Goal: Task Accomplishment & Management: Manage account settings

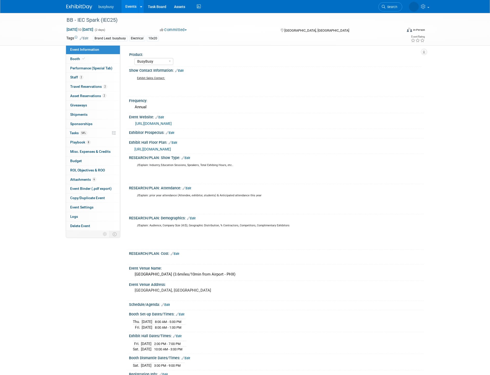
select select "BusyBusy"
click at [93, 181] on span "6" at bounding box center [94, 179] width 4 height 4
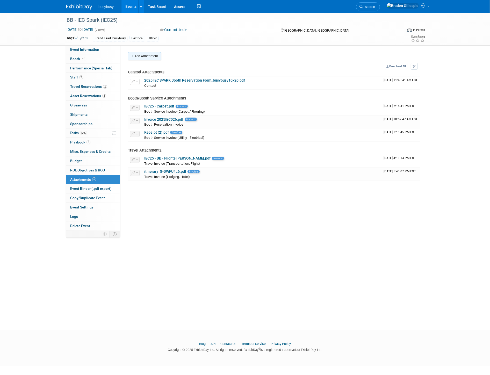
click at [151, 60] on button "Add Attachment" at bounding box center [144, 56] width 33 height 8
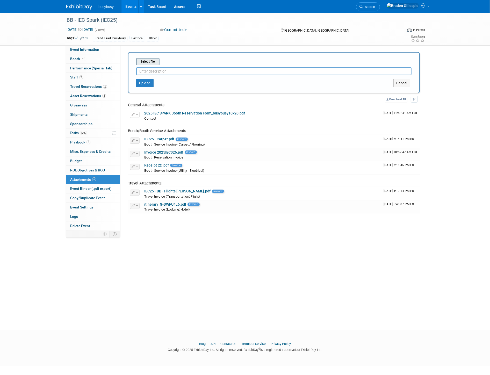
click at [149, 62] on input "file" at bounding box center [128, 62] width 62 height 6
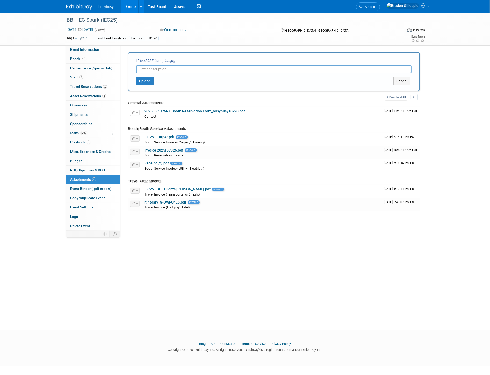
click at [179, 66] on input "text" at bounding box center [273, 69] width 275 height 8
type input "IEC25 Floor plan"
click at [146, 82] on button "Upload" at bounding box center [144, 81] width 17 height 8
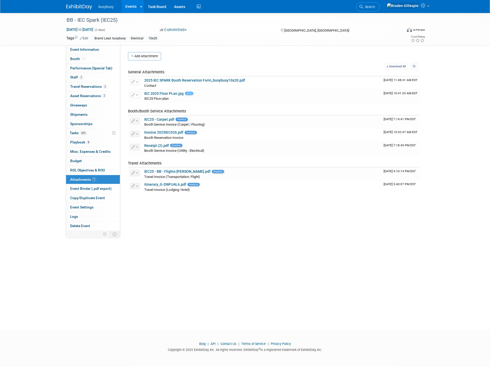
click at [77, 4] on img at bounding box center [79, 6] width 26 height 5
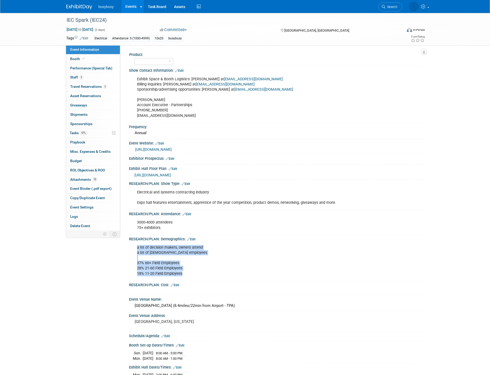
click at [189, 272] on div "a lot of decision makers, owners attend a lot of hourly employees 37% 60+ Field…" at bounding box center [249, 260] width 233 height 36
drag, startPoint x: 189, startPoint y: 272, endPoint x: 135, endPoint y: 245, distance: 61.0
click at [135, 245] on div "a lot of decision makers, owners attend a lot of hourly employees 37% 60+ Field…" at bounding box center [249, 260] width 233 height 36
drag, startPoint x: 165, startPoint y: 226, endPoint x: 130, endPoint y: 219, distance: 35.1
click at [130, 219] on div "3000-4000 attendees 75+ exhibitors. X" at bounding box center [276, 224] width 295 height 17
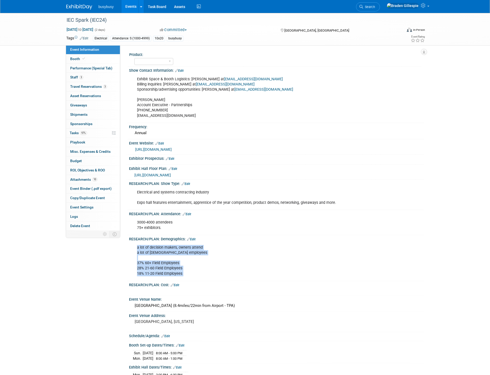
copy div "3000-4000 attendees 75+ exhibitors."
drag, startPoint x: 333, startPoint y: 200, endPoint x: 136, endPoint y: 188, distance: 197.4
click at [136, 188] on div "Electrical and systems contracting industry Expo hall features entertainment, a…" at bounding box center [249, 197] width 233 height 21
copy div "Electrical and systems contracting industry Expo hall features entertainment, a…"
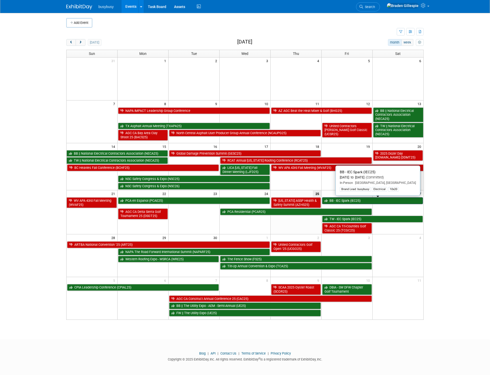
click at [361, 203] on link "BB - IEC Spark (IEC25)" at bounding box center [372, 200] width 101 height 7
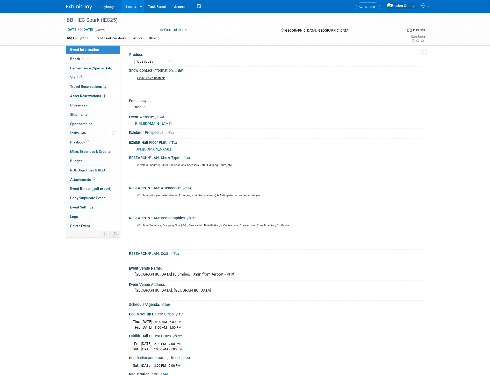
select select "BusyBusy"
click at [195, 217] on link "Edit" at bounding box center [191, 218] width 9 height 4
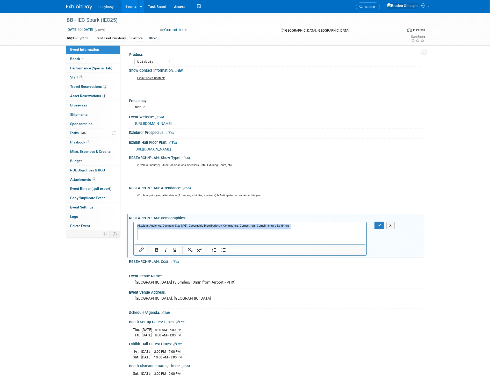
drag, startPoint x: 196, startPoint y: 238, endPoint x: 27, endPoint y: 204, distance: 172.3
click at [134, 222] on html "//Explain: Audience, Company Size (#/$), Geographic Distribution, % Contractors…" at bounding box center [250, 233] width 232 height 23
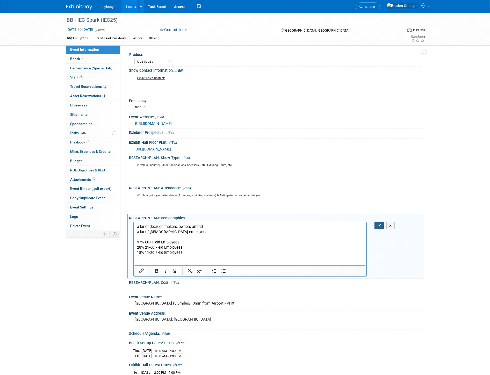
click at [382, 225] on button "button" at bounding box center [379, 226] width 10 height 8
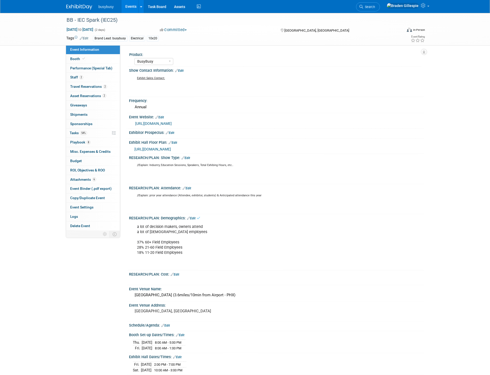
click at [191, 186] on link "Edit" at bounding box center [187, 188] width 9 height 4
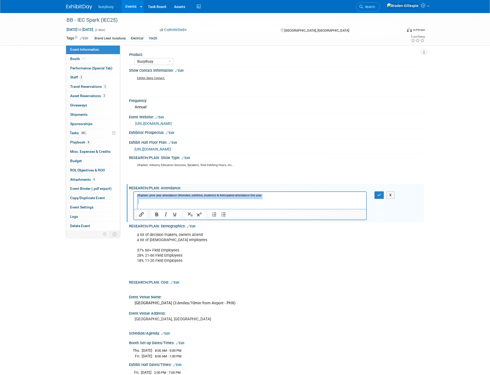
drag, startPoint x: 174, startPoint y: 205, endPoint x: 93, endPoint y: 193, distance: 81.5
click at [134, 193] on html "//Explain: prior year attendance (Attendee, exhibitor, students) & Anticipated …" at bounding box center [250, 201] width 232 height 18
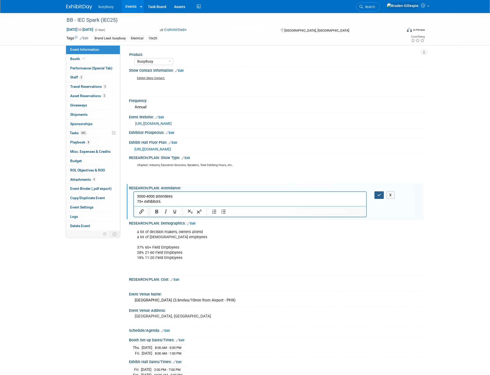
click at [376, 191] on button "button" at bounding box center [379, 195] width 10 height 8
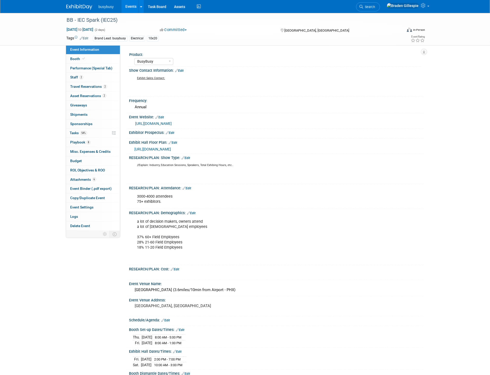
click at [188, 157] on link "Edit" at bounding box center [185, 158] width 9 height 4
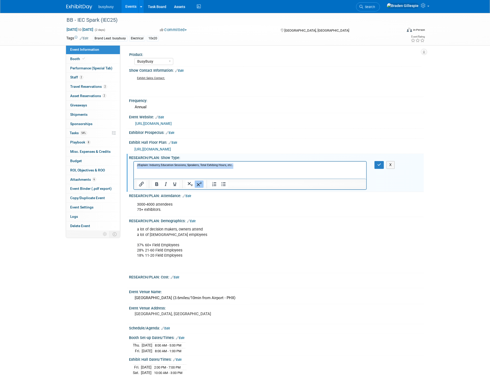
drag, startPoint x: 246, startPoint y: 167, endPoint x: 262, endPoint y: 323, distance: 157.0
click at [134, 163] on html "//Explain: Industry, Education Sessions, Speakers, Total Exhibing Hours, etc.." at bounding box center [250, 171] width 232 height 18
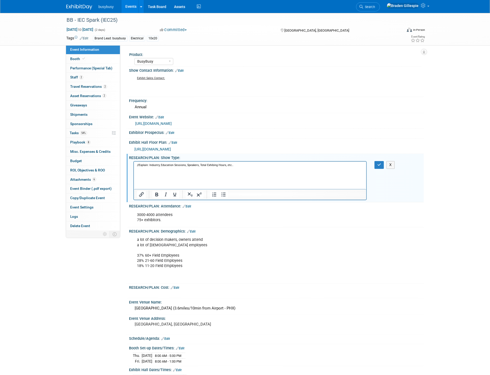
scroll to position [0, 0]
click at [381, 164] on icon "button" at bounding box center [379, 165] width 4 height 4
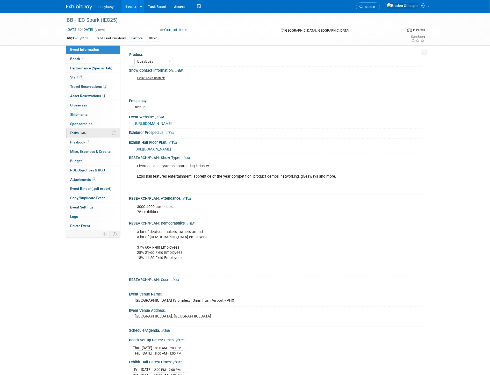
click at [91, 135] on link "54% Tasks 54%" at bounding box center [93, 132] width 54 height 9
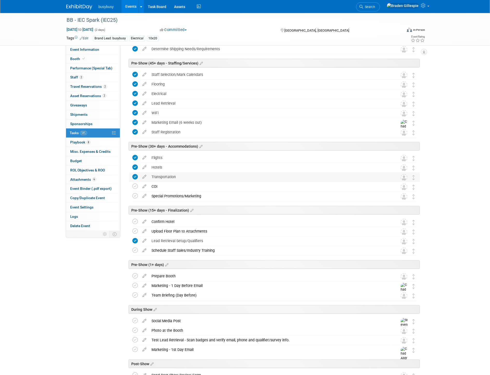
scroll to position [144, 0]
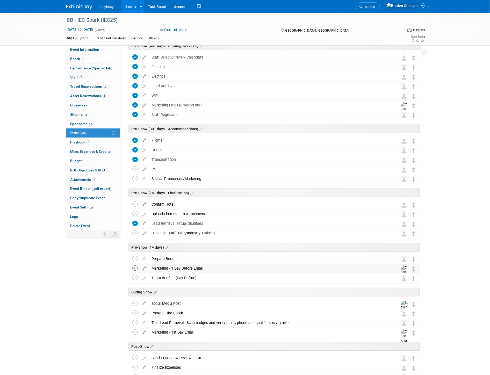
click at [135, 269] on icon at bounding box center [134, 267] width 5 height 5
click at [135, 261] on td at bounding box center [136, 258] width 8 height 9
click at [135, 258] on icon at bounding box center [134, 258] width 5 height 5
click at [134, 234] on icon at bounding box center [134, 232] width 5 height 5
click at [94, 61] on link "Booth" at bounding box center [93, 58] width 54 height 9
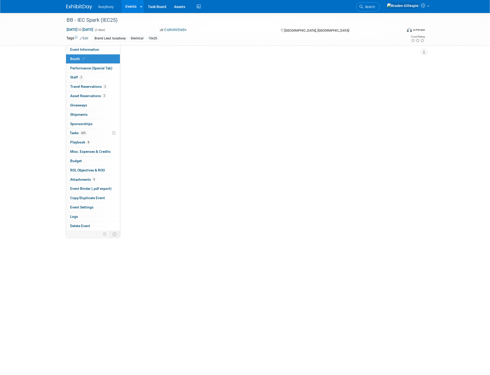
scroll to position [0, 0]
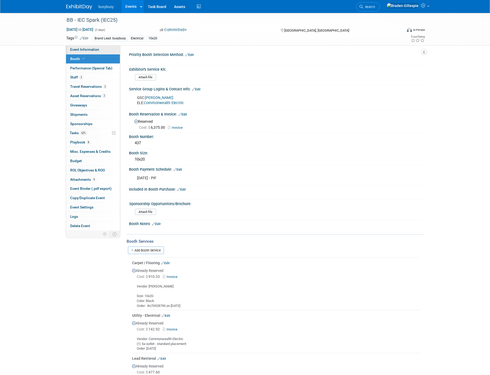
click at [92, 52] on link "Event Information" at bounding box center [93, 49] width 54 height 9
select select "BusyBusy"
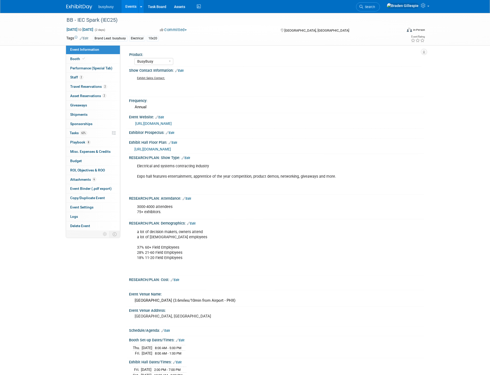
click at [164, 148] on span "https://www.conferenceharvester.com/floorplan/v2/index.asp?EventKey=VTKYXNKJ" at bounding box center [152, 149] width 37 height 4
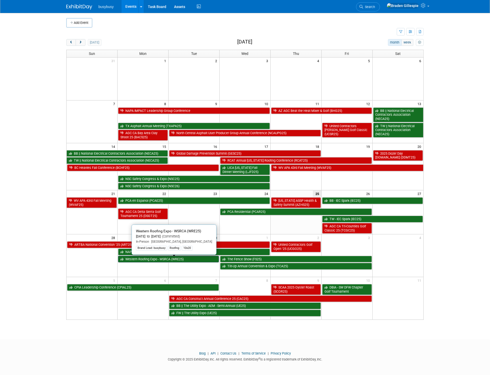
click at [207, 260] on link "Western Roofing Expo - WSRCA (WRE25)" at bounding box center [168, 259] width 101 height 7
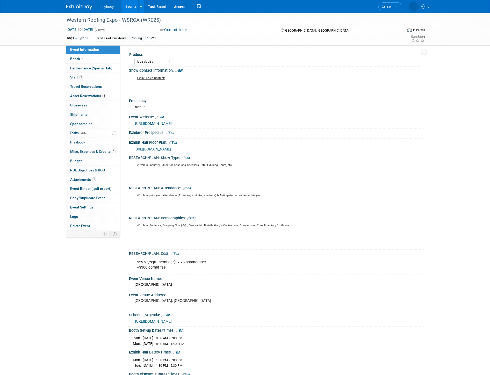
select select "BusyBusy"
click at [92, 74] on link "3 Staff 3" at bounding box center [93, 77] width 54 height 9
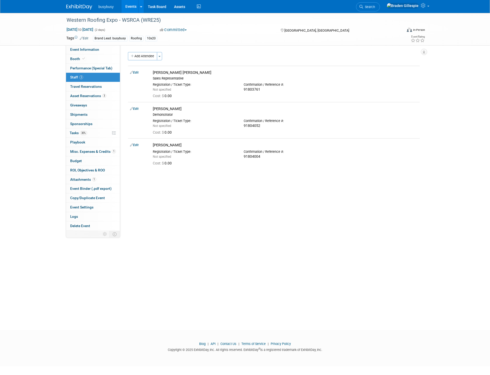
click at [80, 6] on img at bounding box center [79, 6] width 26 height 5
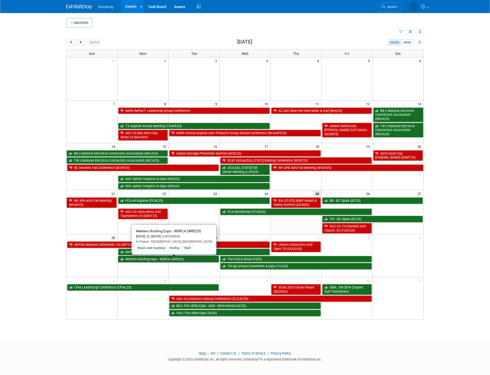
click at [168, 261] on link "Western Roofing Expo - WSRCA (WRE25)" at bounding box center [168, 259] width 101 height 7
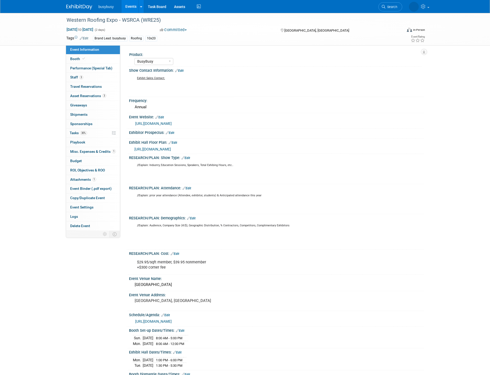
select select "BusyBusy"
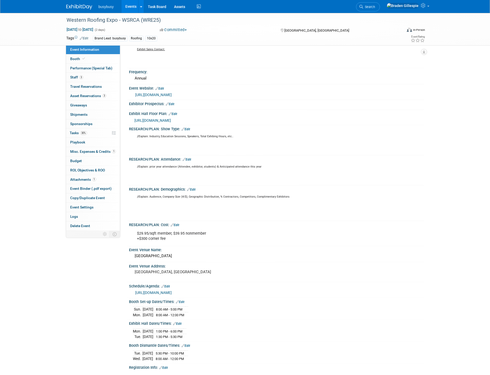
click at [78, 7] on img at bounding box center [79, 6] width 26 height 5
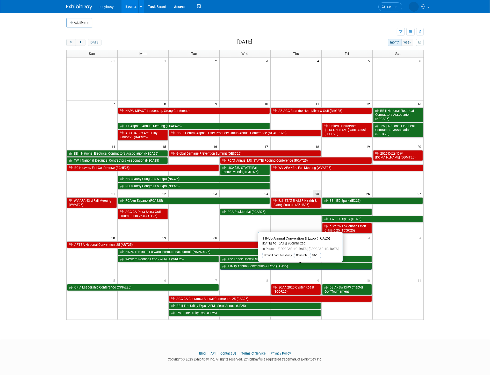
click at [255, 269] on link "Tilt-Up Annual Convention & Expo (TCA25)" at bounding box center [296, 266] width 152 height 7
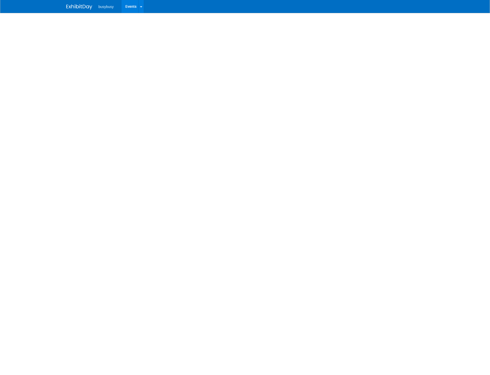
select select "BusyBusy"
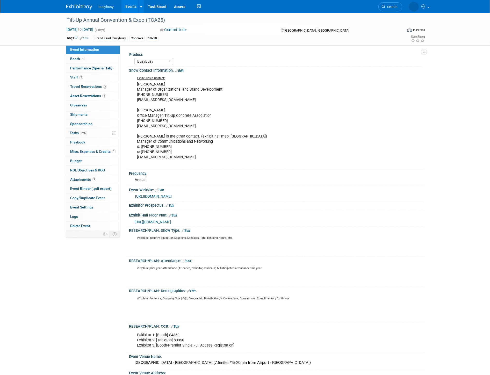
click at [74, 7] on img at bounding box center [79, 6] width 26 height 5
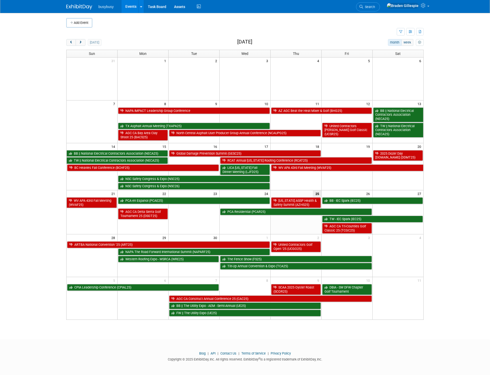
drag, startPoint x: 401, startPoint y: 32, endPoint x: 358, endPoint y: 114, distance: 92.8
click at [401, 32] on icon "button" at bounding box center [400, 31] width 3 height 3
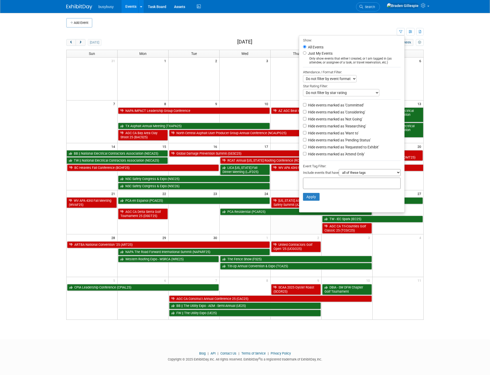
click at [338, 119] on label "Hide events marked as 'Not Going'" at bounding box center [334, 119] width 55 height 5
click at [306, 119] on input "Hide events marked as 'Not Going'" at bounding box center [304, 118] width 3 height 3
click at [312, 200] on button "Apply" at bounding box center [311, 197] width 17 height 8
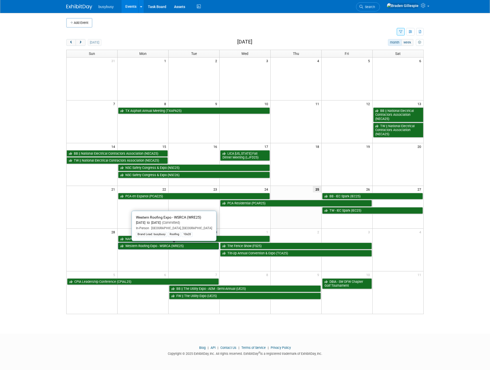
click at [191, 247] on link "Western Roofing Expo - WSRCA (WRE25)" at bounding box center [168, 246] width 101 height 7
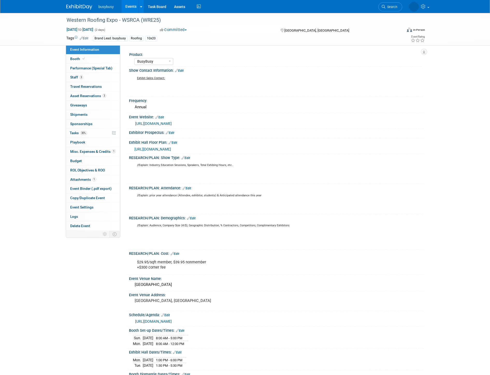
select select "BusyBusy"
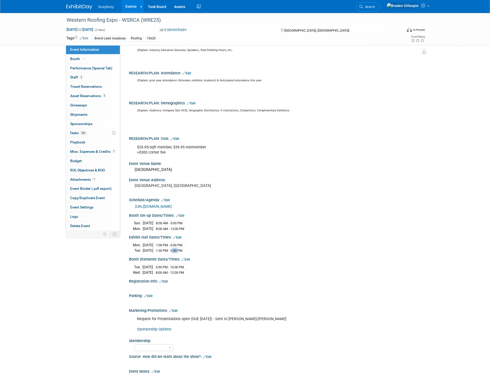
drag, startPoint x: 187, startPoint y: 249, endPoint x: 181, endPoint y: 249, distance: 6.2
click at [181, 249] on span "1:30 PM - 5:30 PM" at bounding box center [169, 251] width 26 height 4
click at [146, 169] on div "Paris" at bounding box center [276, 170] width 287 height 8
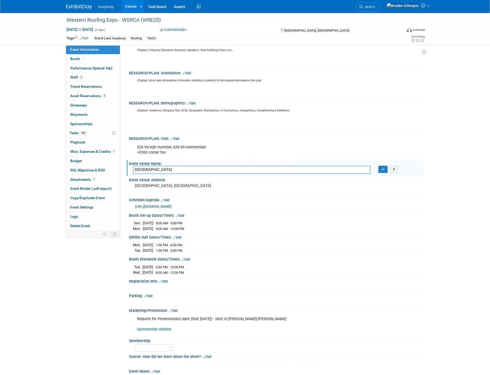
drag, startPoint x: 146, startPoint y: 169, endPoint x: 131, endPoint y: 166, distance: 15.0
click at [131, 166] on div "Paris" at bounding box center [251, 170] width 245 height 8
drag, startPoint x: 164, startPoint y: 219, endPoint x: 200, endPoint y: 220, distance: 35.7
click at [200, 220] on div "Sun. Sep 28, 2025 8:00 AM - 5:00 PM Mon. Sep 29, 2025 8:00 AM - 12:00 PM" at bounding box center [276, 225] width 287 height 12
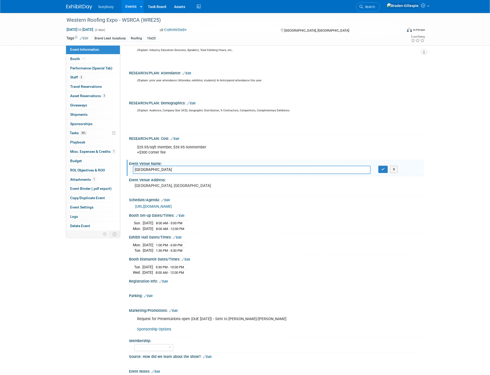
click at [185, 220] on td "8:00 AM - 5:00 PM" at bounding box center [169, 223] width 32 height 6
drag, startPoint x: 196, startPoint y: 226, endPoint x: 166, endPoint y: 226, distance: 29.3
click at [166, 226] on td "8:00 AM - 12:00 PM" at bounding box center [169, 228] width 32 height 5
drag, startPoint x: 166, startPoint y: 249, endPoint x: 194, endPoint y: 248, distance: 27.2
click at [183, 248] on td "1:30 PM - 5:30 PM" at bounding box center [168, 250] width 30 height 5
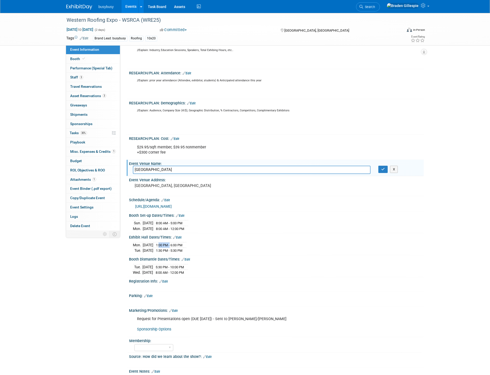
drag, startPoint x: 167, startPoint y: 243, endPoint x: 179, endPoint y: 245, distance: 12.9
click at [179, 245] on td "1:00 PM - 6:00 PM" at bounding box center [168, 245] width 30 height 6
drag, startPoint x: 165, startPoint y: 247, endPoint x: 176, endPoint y: 247, distance: 10.9
click at [176, 248] on td "1:30 PM - 5:30 PM" at bounding box center [168, 250] width 30 height 5
drag, startPoint x: 381, startPoint y: 167, endPoint x: 387, endPoint y: 166, distance: 6.0
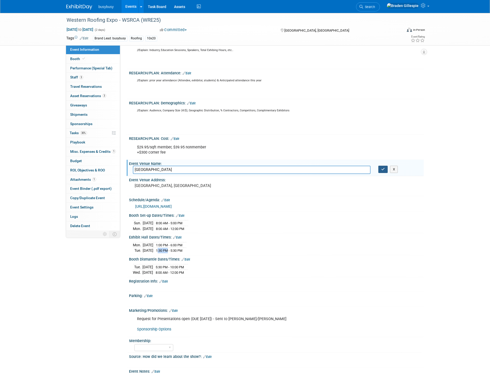
click at [381, 168] on icon "button" at bounding box center [383, 169] width 4 height 3
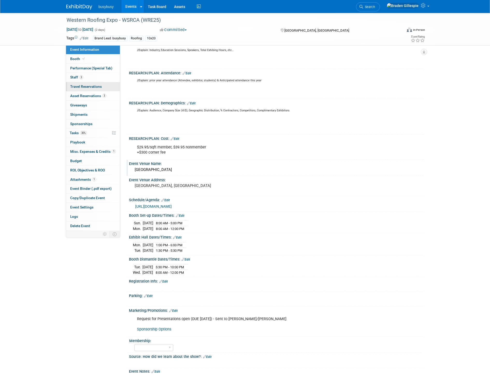
click at [93, 87] on span "Travel Reservations 0" at bounding box center [86, 86] width 32 height 4
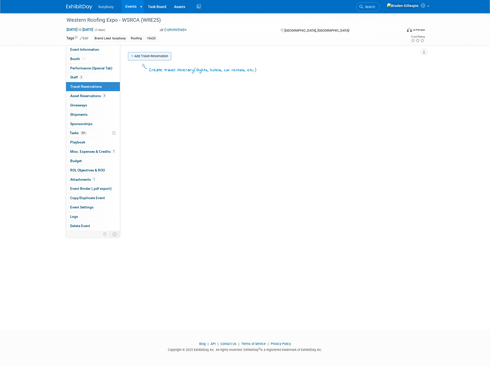
click at [141, 58] on link "Add Travel Reservation" at bounding box center [149, 56] width 43 height 8
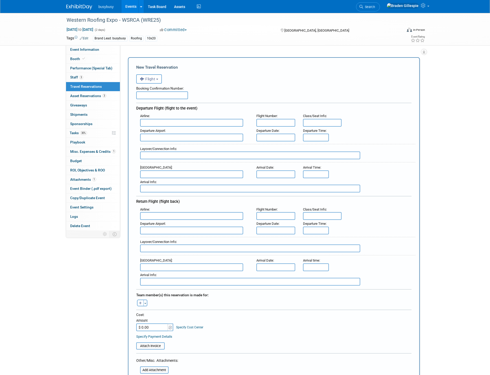
click at [175, 120] on input "text" at bounding box center [191, 123] width 103 height 8
click at [176, 131] on span "Southwest Airlines (SWA)" at bounding box center [194, 131] width 108 height 8
type input "Southwest Airlines (SWA)"
click at [162, 212] on input "text" at bounding box center [191, 216] width 103 height 8
click at [199, 220] on span "Southwest Airlines (SWA)" at bounding box center [194, 224] width 108 height 8
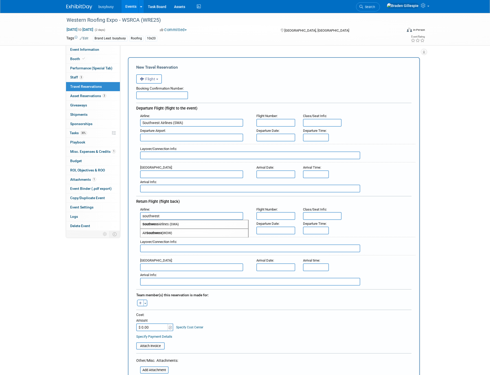
type input "Southwest Airlines (SWA)"
click at [154, 91] on input "text" at bounding box center [162, 95] width 52 height 8
paste input "C9SU4F"
type input "C9SU4F"
click at [187, 135] on input "text" at bounding box center [191, 138] width 103 height 8
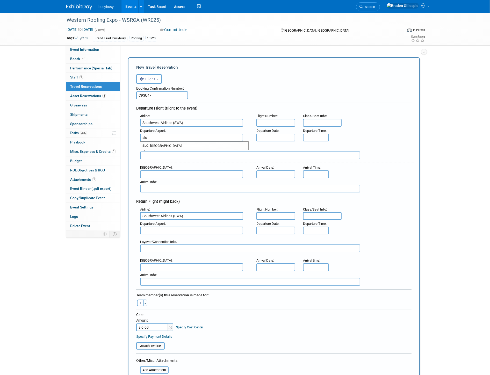
click at [167, 142] on span "SLC - Salt Lake City International Airport" at bounding box center [194, 146] width 108 height 8
type input "SLC - Salt Lake City International Airport"
click at [170, 173] on input "text" at bounding box center [191, 174] width 103 height 8
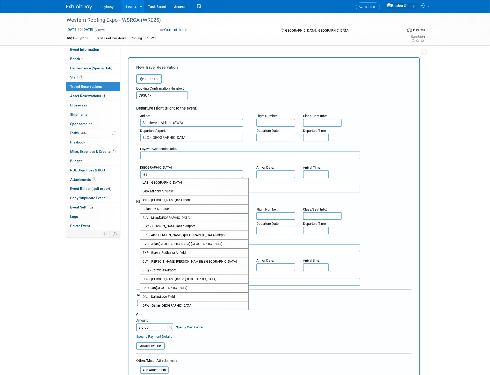
click at [174, 178] on span "LAS - McCarran International Airport" at bounding box center [194, 182] width 108 height 8
type input "LAS - McCarran International Airport"
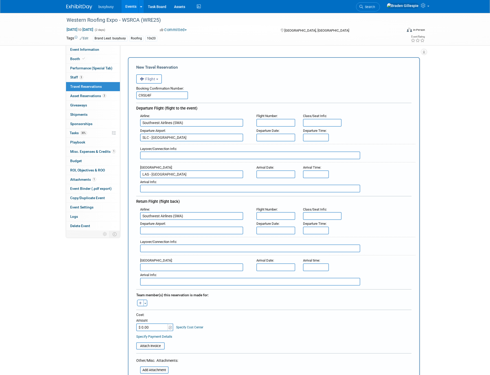
click at [179, 227] on input "text" at bounding box center [191, 231] width 103 height 8
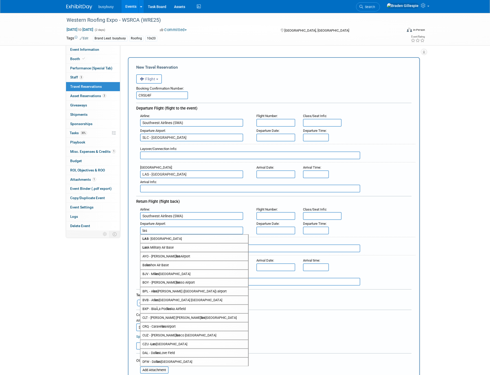
click at [179, 235] on span "LAS - McCarran International Airport" at bounding box center [194, 239] width 108 height 8
type input "LAS - McCarran International Airport"
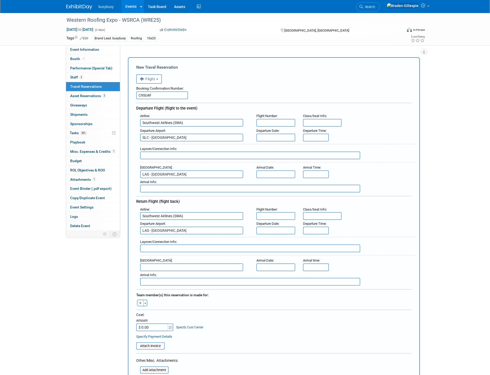
click at [173, 263] on input "text" at bounding box center [191, 267] width 103 height 8
click at [181, 271] on span "SLC - Salt Lake City International Airport" at bounding box center [194, 275] width 108 height 8
type input "SLC - Salt Lake City International Airport"
click at [168, 244] on input "text" at bounding box center [250, 248] width 220 height 8
click at [139, 302] on icon "button" at bounding box center [140, 303] width 3 height 3
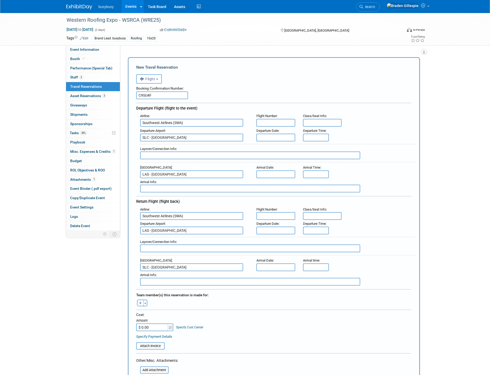
select select
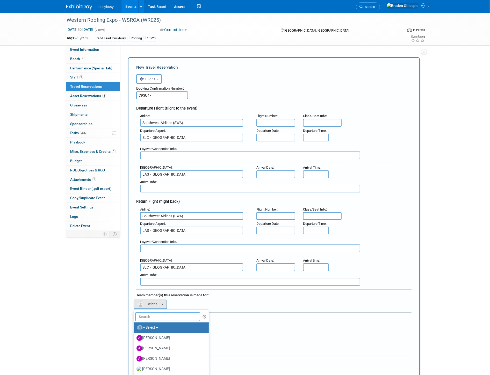
click at [157, 312] on input "text" at bounding box center [167, 316] width 65 height 9
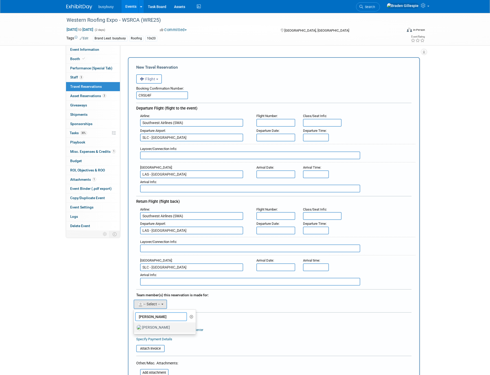
type input "kyle b"
click at [166, 323] on label "Kyle Basaker" at bounding box center [163, 327] width 54 height 8
click at [135, 325] on input "Kyle Basaker" at bounding box center [132, 326] width 3 height 3
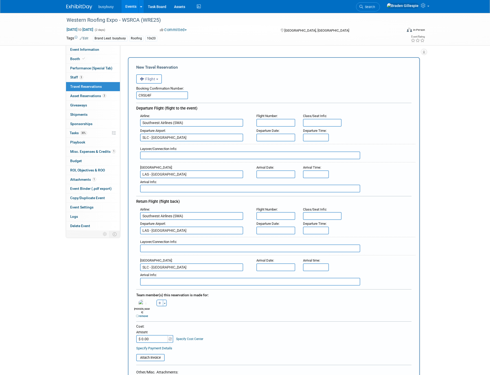
click at [162, 335] on input "$ 0.00" at bounding box center [152, 339] width 32 height 8
type input "$ 566.96"
click at [307, 134] on input "8:00 AM" at bounding box center [316, 138] width 26 height 8
drag, startPoint x: 319, startPoint y: 135, endPoint x: 296, endPoint y: 133, distance: 22.6
click at [296, 133] on div "Departure Airport : SLC - Salt Lake City International Airport Departure Date :…" at bounding box center [275, 134] width 279 height 14
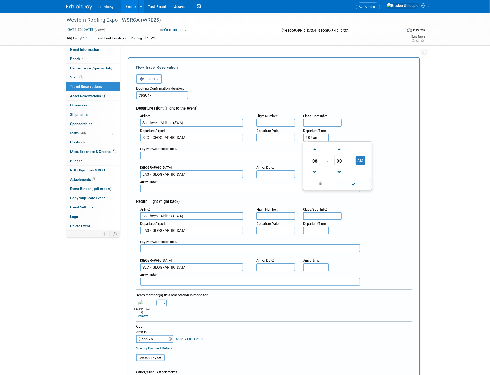
type input "6:05 AM"
click at [313, 171] on input "8:00 AM" at bounding box center [316, 174] width 26 height 8
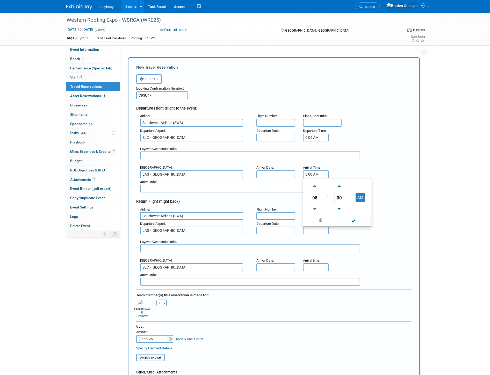
drag, startPoint x: 321, startPoint y: 171, endPoint x: 294, endPoint y: 170, distance: 27.2
click at [294, 170] on div "Arrival Airport : LAS - McCarran International Airport Arrival Date : Arrival T…" at bounding box center [275, 171] width 279 height 14
type input "6:30 AM"
click at [283, 137] on input "text" at bounding box center [275, 138] width 39 height 8
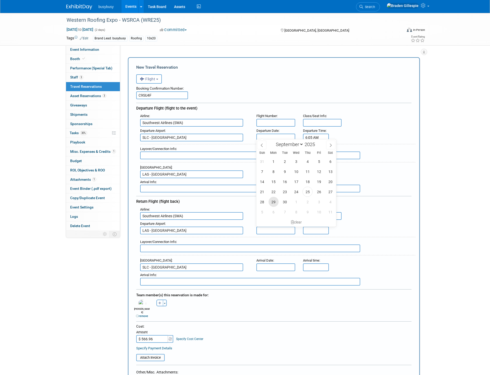
click at [274, 201] on span "29" at bounding box center [273, 202] width 10 height 10
type input "Sep 29, 2025"
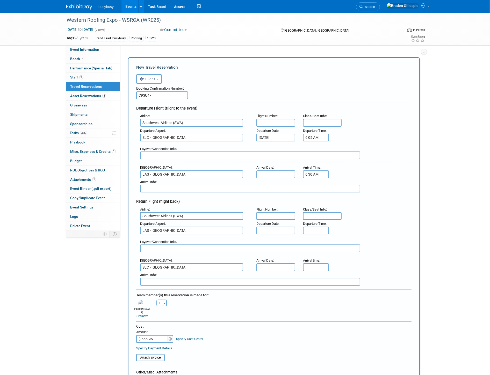
click at [275, 165] on div "Arrival Date :" at bounding box center [275, 168] width 39 height 6
click at [275, 172] on input "text" at bounding box center [275, 174] width 39 height 8
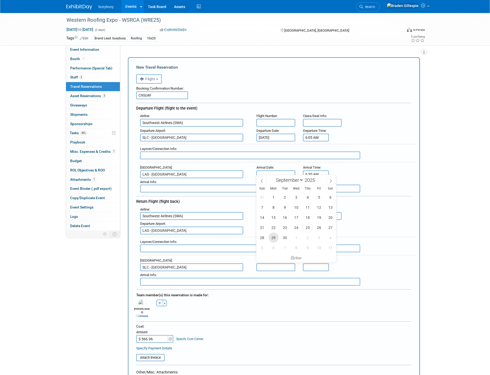
click at [274, 239] on span "29" at bounding box center [273, 237] width 10 height 10
type input "Sep 29, 2025"
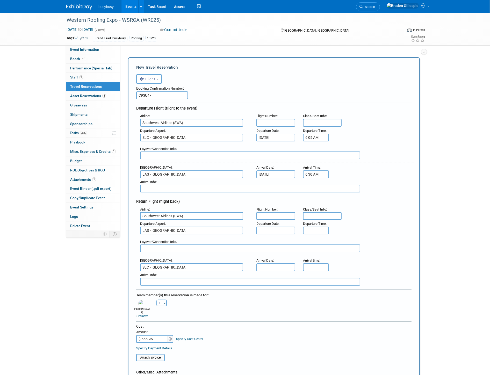
click at [277, 227] on input "text" at bounding box center [275, 231] width 39 height 8
click at [283, 292] on span "30" at bounding box center [285, 292] width 10 height 10
type input "Sep 30, 2025"
click at [284, 263] on body "busybusy Events Add Event Bulk Upload Events Shareable Event Boards Recently Vi…" at bounding box center [245, 187] width 490 height 375
click at [286, 326] on span "30" at bounding box center [285, 328] width 10 height 10
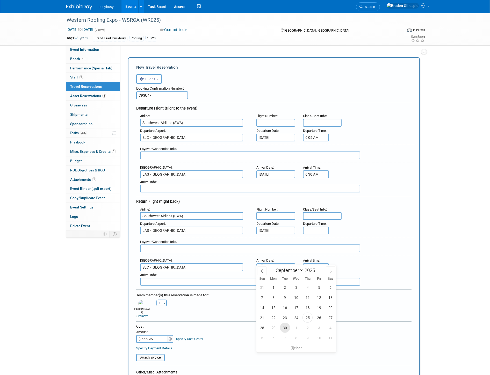
type input "Sep 30, 2025"
click at [286, 123] on input "text" at bounding box center [275, 123] width 39 height 8
type input "2175"
click at [284, 212] on input "text" at bounding box center [275, 216] width 39 height 8
type input "3340"
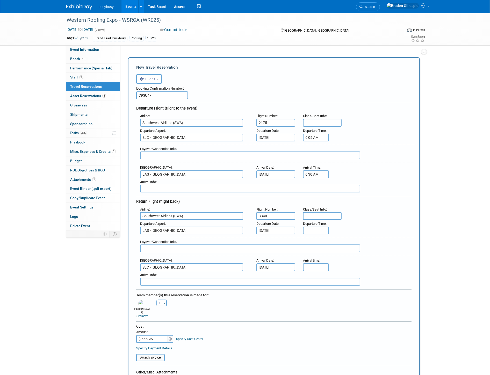
click at [320, 122] on input "text" at bounding box center [322, 123] width 39 height 8
type input "EB Check-In"
click at [311, 212] on input "text" at bounding box center [322, 216] width 39 height 8
type input "EB Check-In"
click at [321, 227] on input "5:00 PM" at bounding box center [316, 231] width 26 height 8
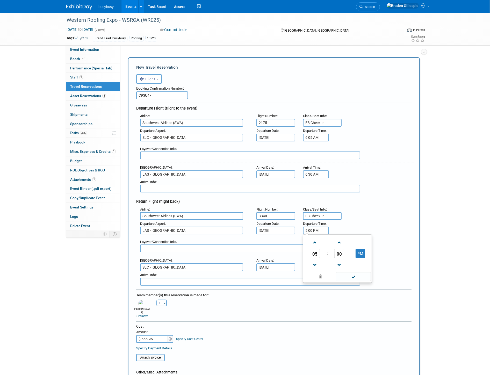
drag, startPoint x: 322, startPoint y: 226, endPoint x: 296, endPoint y: 228, distance: 26.0
click at [296, 228] on div "Departure Airport : LAS - McCarran International Airport Departure Date : Sep 3…" at bounding box center [275, 227] width 279 height 14
type input "7:45 PM"
click at [322, 263] on input "5:00 PM" at bounding box center [316, 267] width 26 height 8
drag, startPoint x: 322, startPoint y: 262, endPoint x: 288, endPoint y: 261, distance: 33.7
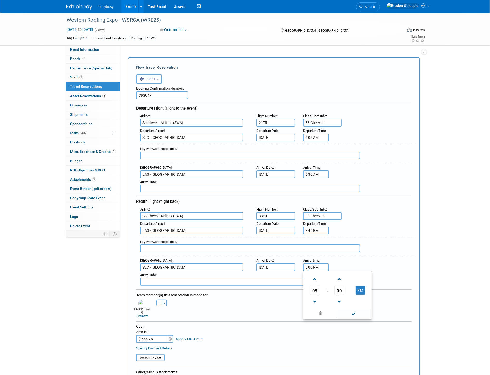
click at [288, 261] on div "Arrival Airport : SLC - Salt Lake City International Airport Arrival Date : Sep…" at bounding box center [275, 264] width 279 height 14
type input "10:10 PM"
click at [216, 155] on input "text" at bounding box center [250, 155] width 220 height 8
type input "Nonstop 1h 25m"
drag, startPoint x: 173, startPoint y: 242, endPoint x: 171, endPoint y: 243, distance: 2.6
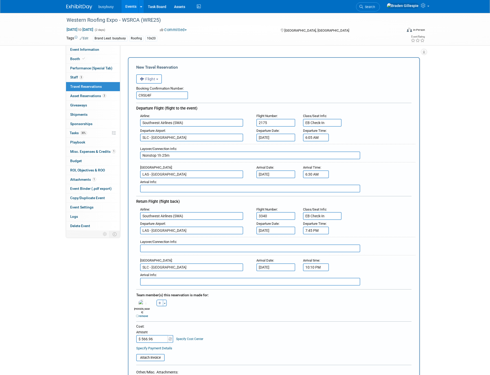
click at [173, 244] on input "text" at bounding box center [250, 248] width 220 height 8
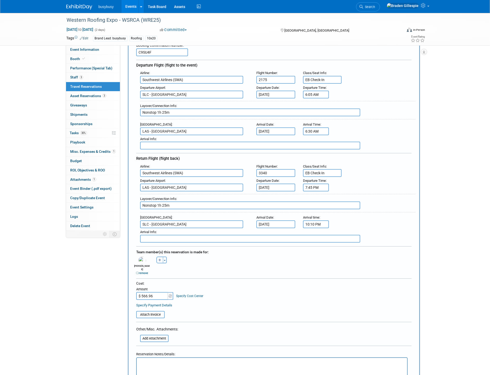
scroll to position [86, 0]
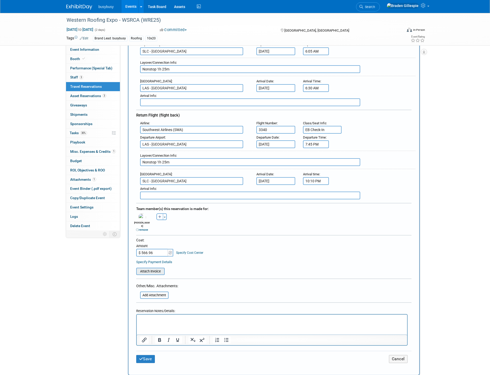
type input "Nonstop 1h 25m"
click at [151, 268] on input "file" at bounding box center [134, 271] width 62 height 6
click at [143, 358] on button "Save" at bounding box center [145, 362] width 19 height 8
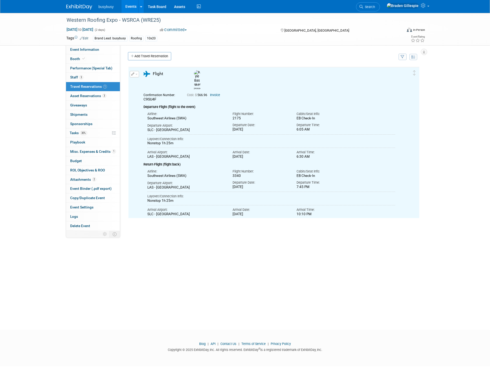
scroll to position [0, 0]
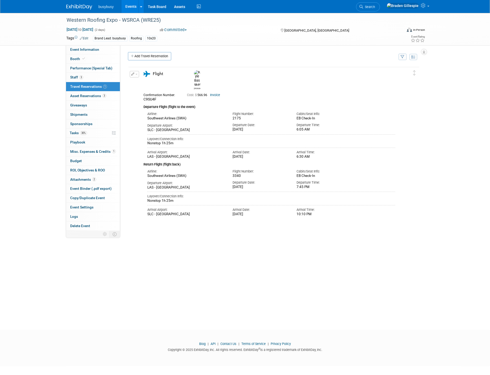
click at [84, 4] on link at bounding box center [82, 4] width 32 height 4
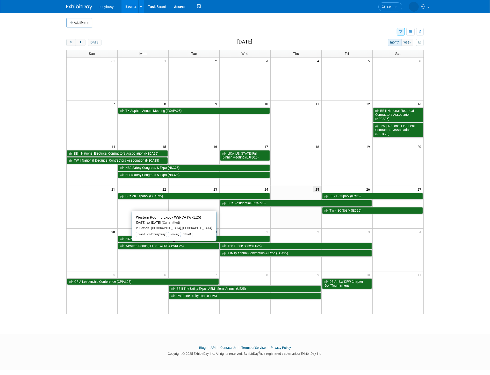
click at [163, 246] on link "Western Roofing Expo - WSRCA (WRE25)" at bounding box center [168, 246] width 101 height 7
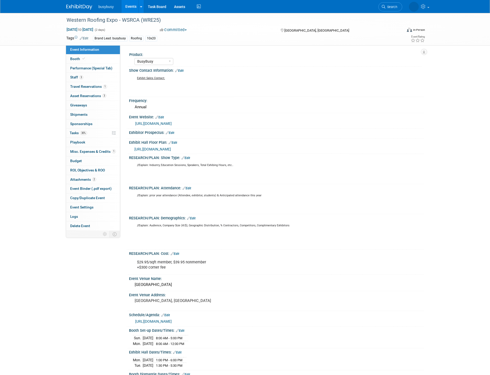
select select "BusyBusy"
click at [95, 89] on link "1 Travel Reservations 1" at bounding box center [93, 86] width 54 height 9
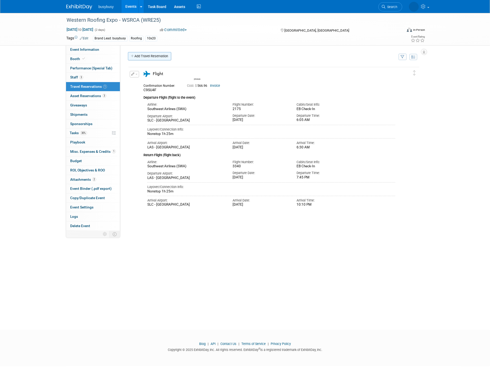
click at [147, 54] on link "Add Travel Reservation" at bounding box center [149, 56] width 43 height 8
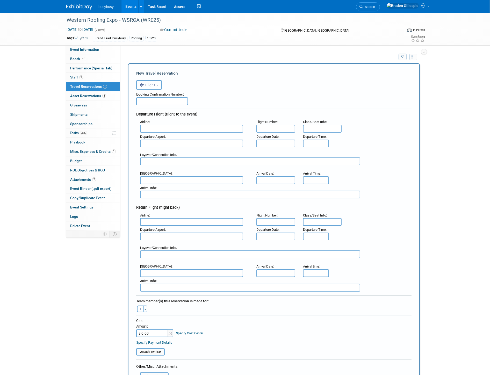
click at [154, 83] on span "Flight" at bounding box center [148, 85] width 16 height 4
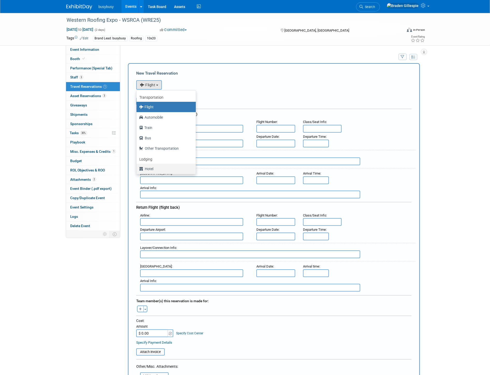
click at [158, 167] on label "Hotel" at bounding box center [165, 169] width 52 height 8
click at [137, 167] on input "Hotel" at bounding box center [135, 167] width 3 height 3
select select "6"
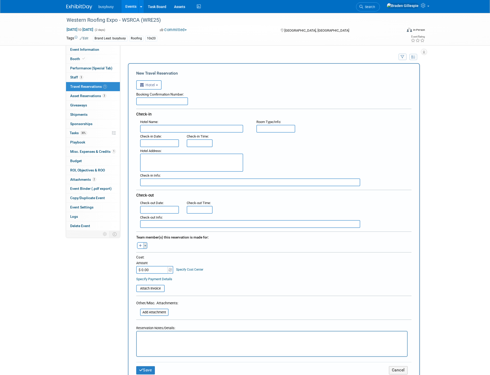
click at [144, 245] on span "button" at bounding box center [145, 245] width 2 height 1
click at [158, 279] on label "Hobbs Nyberg" at bounding box center [172, 283] width 64 height 9
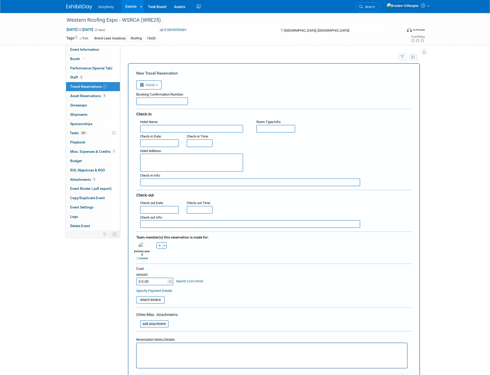
click at [146, 142] on input "text" at bounding box center [159, 143] width 39 height 8
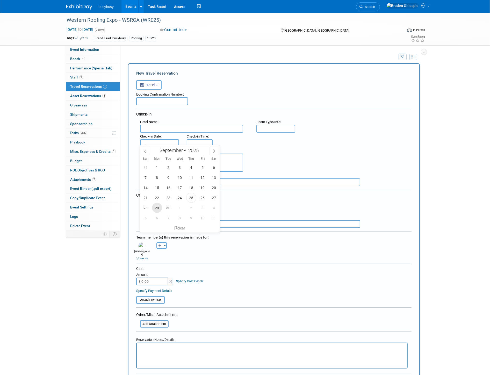
click at [158, 206] on span "29" at bounding box center [157, 208] width 10 height 10
type input "Sep 29, 2025"
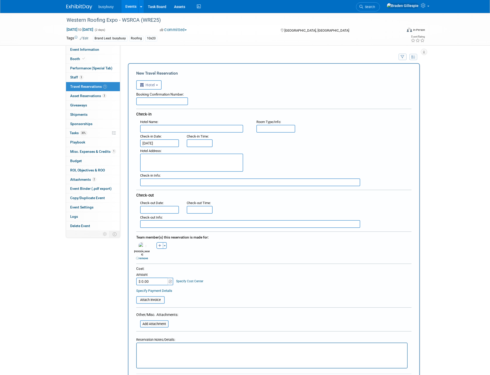
drag, startPoint x: 159, startPoint y: 202, endPoint x: 158, endPoint y: 206, distance: 3.4
click at [158, 205] on div "Check-out Date :" at bounding box center [159, 206] width 39 height 13
click at [158, 206] on input "text" at bounding box center [159, 210] width 39 height 8
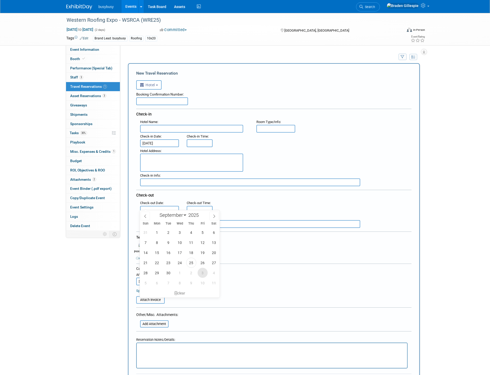
click at [199, 272] on span "3" at bounding box center [203, 273] width 10 height 10
type input "Oct 3, 2025"
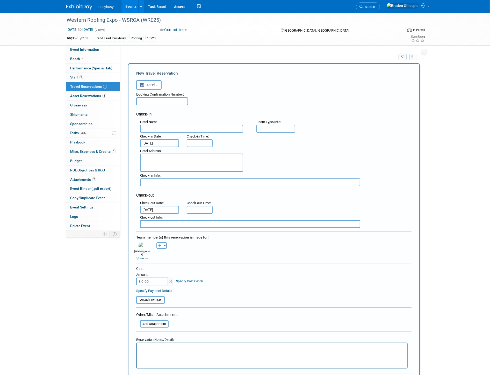
type input "3:00 PM"
click at [201, 144] on input "3:00 PM" at bounding box center [200, 143] width 26 height 8
type input "11:00 AM"
click at [198, 207] on input "11:00 AM" at bounding box center [200, 210] width 26 height 8
click at [271, 199] on div ": Check-out Date : Oct 3, 2025 Check-out Time : 11:00 AM" at bounding box center [275, 206] width 279 height 14
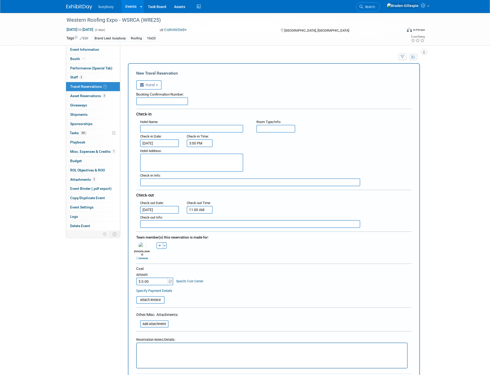
click at [189, 128] on input "text" at bounding box center [191, 129] width 103 height 8
click at [174, 133] on div "Check-in Date : Sep 29, 2025" at bounding box center [159, 140] width 47 height 14
click at [168, 128] on input "text" at bounding box center [191, 129] width 103 height 8
paste input "MGM Grand Hotel & Casino"
type input "MGM Grand Hotel & Casino"
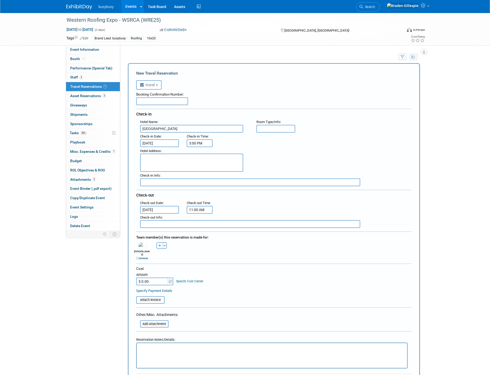
click at [182, 161] on textarea at bounding box center [191, 163] width 103 height 18
paste textarea "3799 Las Vegas Blvd S, Las Vegas, NV, 89109"
type textarea "3799 Las Vegas Blvd S, Las Vegas, NV, 89109"
click at [269, 127] on input "text" at bounding box center [275, 129] width 39 height 8
type input "Studio 1 King Bed"
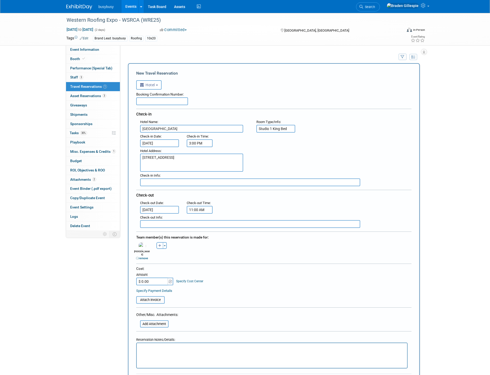
click at [169, 100] on input "text" at bounding box center [162, 101] width 52 height 8
paste input "S07IUM8"
type input "S07IUM8"
click at [183, 350] on html at bounding box center [271, 347] width 270 height 8
click at [157, 278] on input "$ 0.00" at bounding box center [152, 282] width 32 height 8
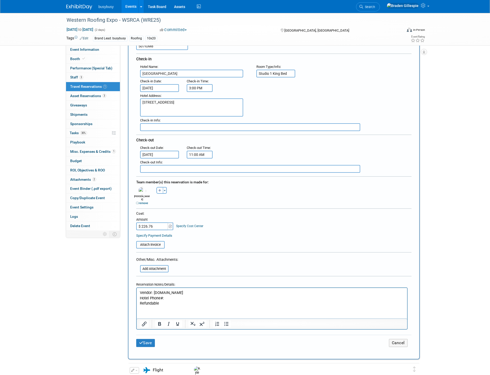
scroll to position [57, 0]
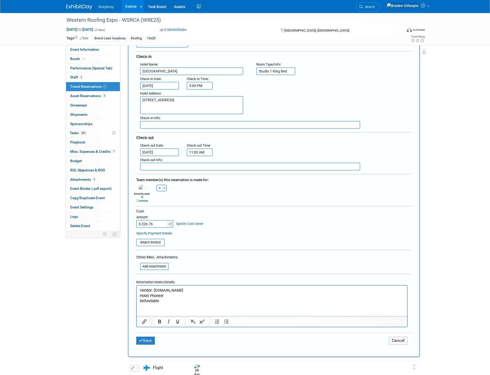
click at [180, 304] on html "Vendor: Engine.com Hotel Phone#: Refundable" at bounding box center [271, 295] width 270 height 18
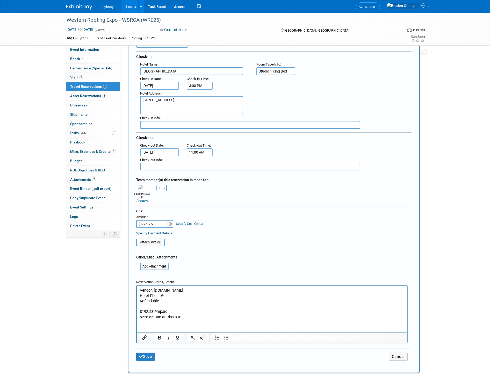
click at [169, 295] on p "Hotel Phone#:" at bounding box center [272, 295] width 264 height 5
click at [170, 295] on p "Hotel Phone#:" at bounding box center [272, 295] width 264 height 5
click at [157, 220] on input "$ 226.76" at bounding box center [152, 224] width 32 height 8
click at [149, 239] on input "file" at bounding box center [134, 242] width 62 height 6
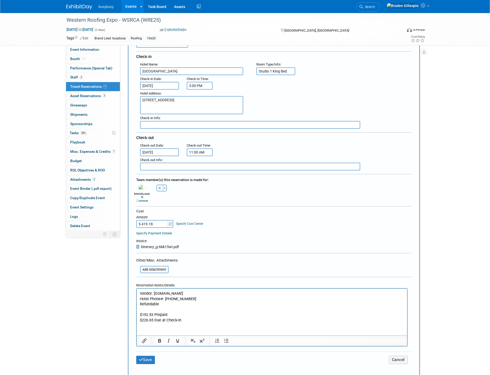
click at [188, 321] on p "$226.65 Due at Check-In" at bounding box center [272, 319] width 264 height 5
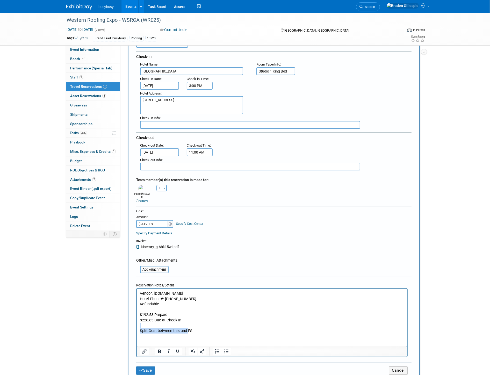
drag, startPoint x: 186, startPoint y: 328, endPoint x: 173, endPoint y: 328, distance: 13.2
click at [173, 328] on body "Vendor: Engine.com Hotel Phone#: (877) 880-0880 Refundable $192.53 Prepaid $226…" at bounding box center [271, 312] width 265 height 43
click at [176, 330] on p "Split Cost between this and FS" at bounding box center [272, 330] width 264 height 5
drag, startPoint x: 186, startPoint y: 331, endPoint x: 172, endPoint y: 330, distance: 13.2
click at [172, 330] on p "Split Cost between this and FS" at bounding box center [272, 330] width 264 height 5
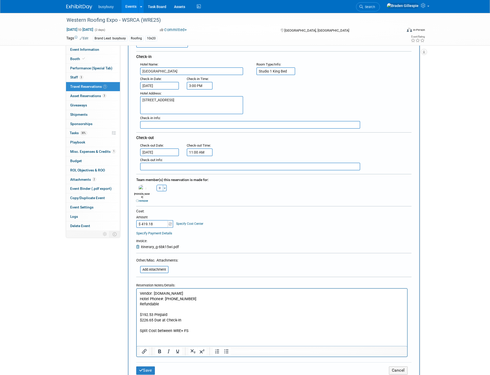
click at [181, 330] on p "Split Cost between WRE+ FS" at bounding box center [272, 330] width 264 height 5
click at [191, 331] on p "Split Cost between WRE + FS" at bounding box center [272, 330] width 264 height 5
click at [150, 330] on p "Split Cost between WRE + FS" at bounding box center [272, 330] width 264 height 5
click at [204, 329] on p "Split cost $419.18 between WRE + FS" at bounding box center [272, 330] width 264 height 5
click at [211, 332] on p "Split cost $419.18 between WRE + FS (" at bounding box center [272, 330] width 264 height 5
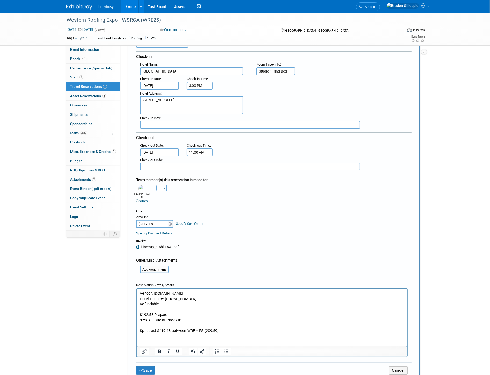
click at [157, 220] on input "$ 419.18" at bounding box center [152, 224] width 32 height 8
drag, startPoint x: 157, startPoint y: 217, endPoint x: 130, endPoint y: 215, distance: 26.7
click at [130, 215] on div "New Travel Reservation <i class="fas fa-plane" style="padding: 6px 4px 6px 1px;…" at bounding box center [274, 196] width 292 height 381
type input "$ 209.59"
click at [143, 366] on button "Save" at bounding box center [145, 370] width 19 height 8
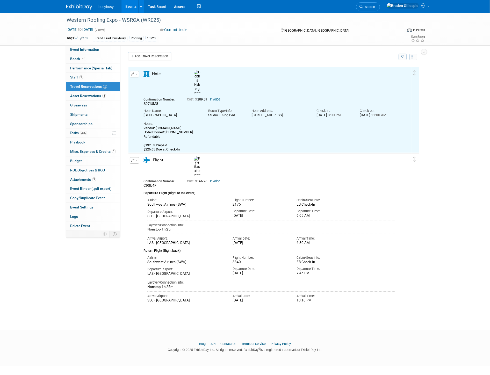
click at [86, 9] on img at bounding box center [79, 6] width 26 height 5
